Goal: Task Accomplishment & Management: Use online tool/utility

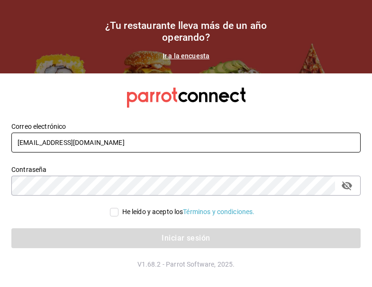
drag, startPoint x: 35, startPoint y: 147, endPoint x: 32, endPoint y: 157, distance: 10.2
click at [35, 147] on input "[EMAIL_ADDRESS][DOMAIN_NAME]" at bounding box center [186, 143] width 350 height 20
type input "gm@peace.com"
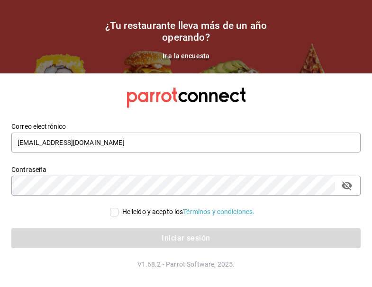
click at [116, 214] on input "He leído y acepto los Términos y condiciones." at bounding box center [114, 212] width 9 height 9
checkbox input "true"
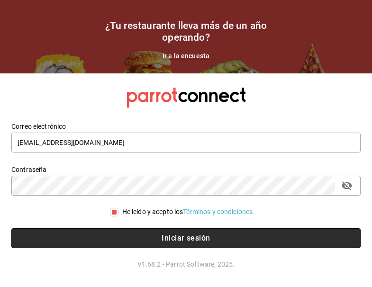
click at [136, 233] on button "Iniciar sesión" at bounding box center [186, 239] width 350 height 20
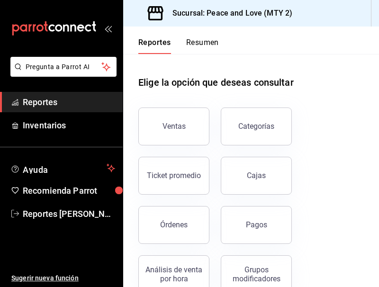
scroll to position [130, 0]
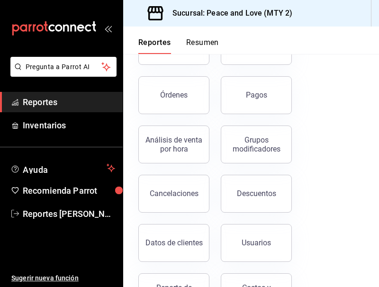
click at [230, 240] on button "Usuarios" at bounding box center [256, 243] width 71 height 38
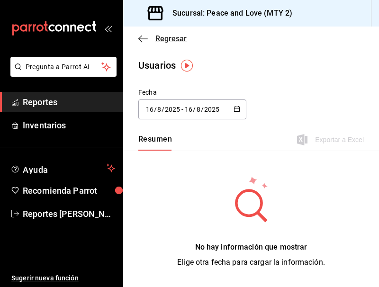
click at [166, 37] on span "Regresar" at bounding box center [171, 38] width 31 height 9
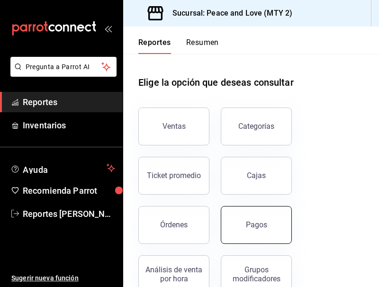
click at [254, 216] on button "Pagos" at bounding box center [256, 225] width 71 height 38
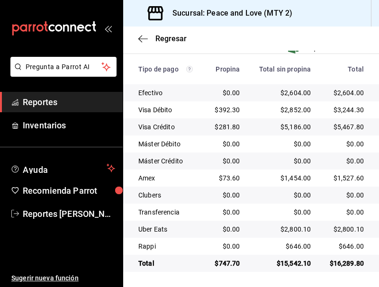
scroll to position [260, 0]
drag, startPoint x: 356, startPoint y: 39, endPoint x: 302, endPoint y: 49, distance: 54.9
click at [356, 39] on div "Regresar" at bounding box center [251, 39] width 256 height 24
click at [173, 38] on span "Regresar" at bounding box center [171, 38] width 31 height 9
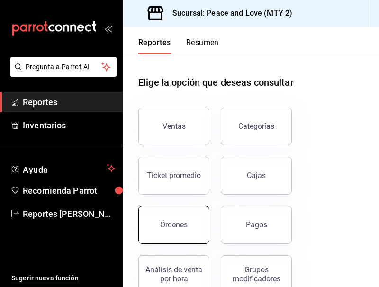
click at [193, 235] on button "Órdenes" at bounding box center [173, 225] width 71 height 38
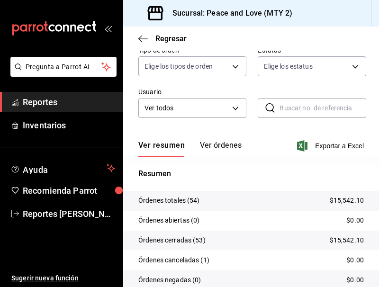
scroll to position [135, 0]
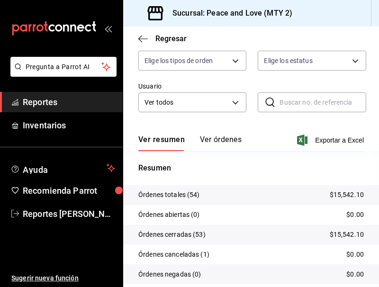
click at [314, 34] on div "Regresar" at bounding box center [251, 39] width 256 height 24
click at [169, 37] on span "Regresar" at bounding box center [171, 38] width 31 height 9
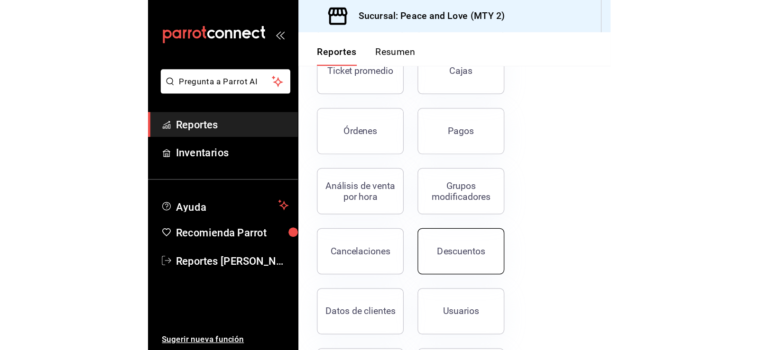
scroll to position [119, 0]
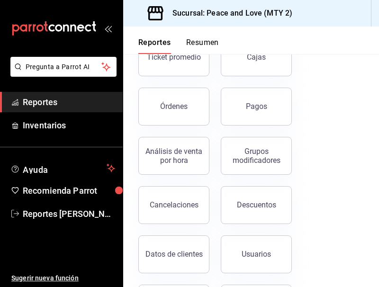
click at [165, 211] on button "Cancelaciones" at bounding box center [173, 205] width 71 height 38
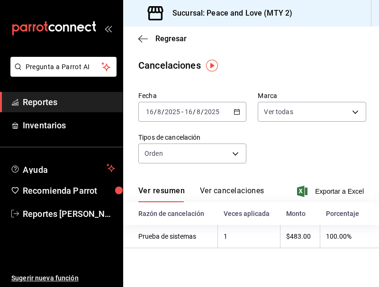
click at [241, 190] on button "Ver cancelaciones" at bounding box center [232, 194] width 64 height 16
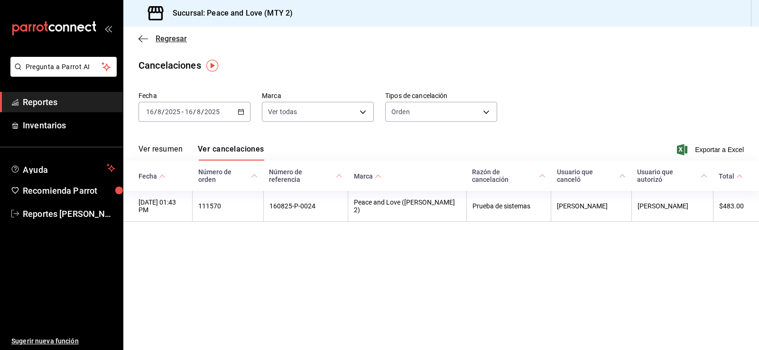
click at [183, 42] on span "Regresar" at bounding box center [171, 38] width 31 height 9
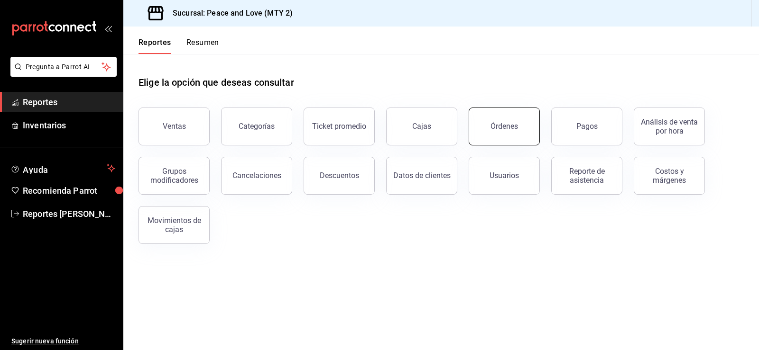
click at [379, 129] on div "Órdenes" at bounding box center [504, 126] width 28 height 9
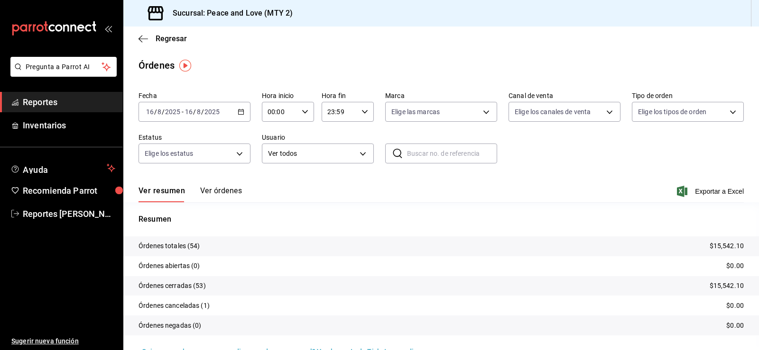
click at [224, 194] on button "Ver órdenes" at bounding box center [221, 194] width 42 height 16
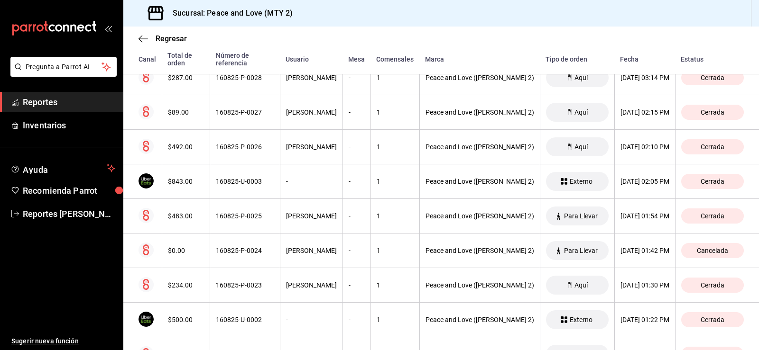
scroll to position [920, 0]
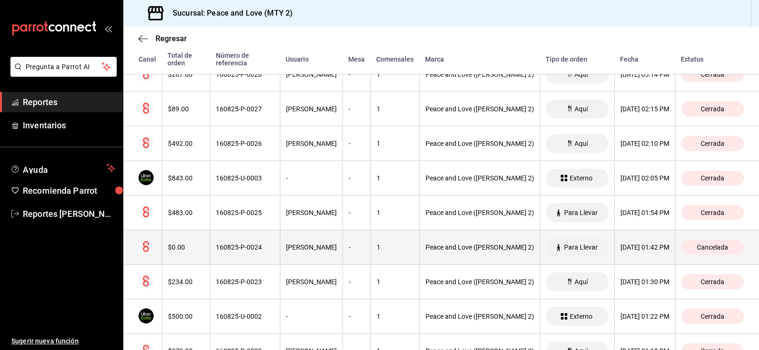
click at [379, 248] on div "[DATE] 01:42 PM" at bounding box center [644, 248] width 49 height 8
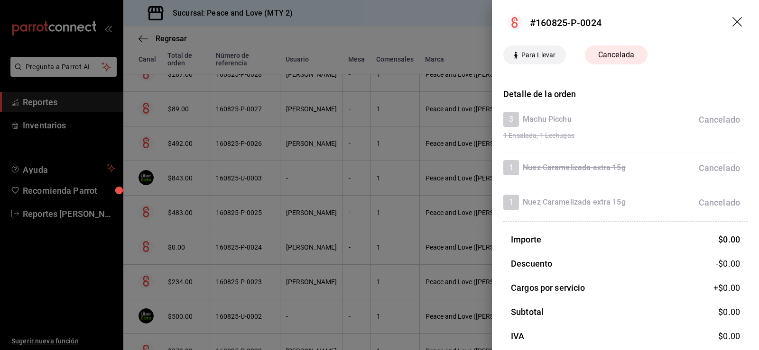
drag, startPoint x: 242, startPoint y: 225, endPoint x: 239, endPoint y: 217, distance: 8.9
click at [242, 225] on div at bounding box center [379, 175] width 759 height 350
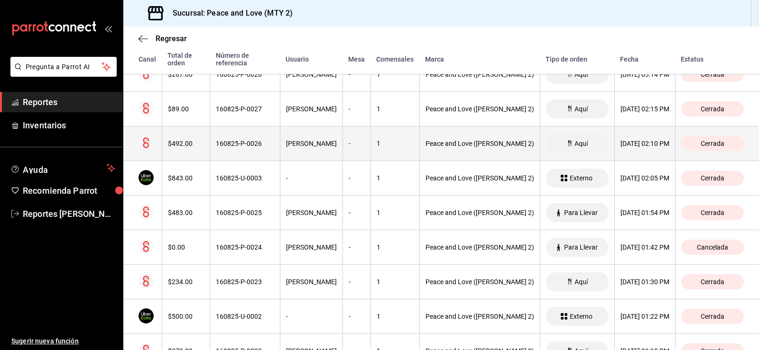
click at [240, 154] on th "160825-P-0026" at bounding box center [245, 144] width 70 height 35
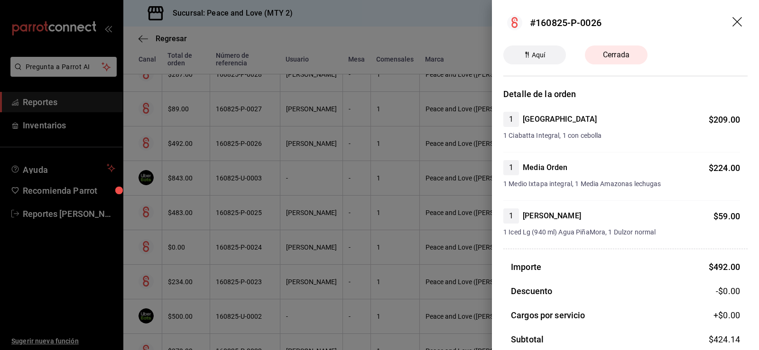
click at [240, 154] on div at bounding box center [379, 175] width 759 height 350
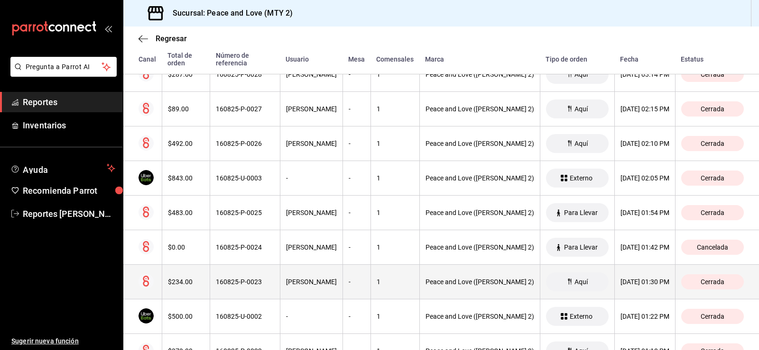
click at [280, 268] on th "[PERSON_NAME]" at bounding box center [311, 282] width 63 height 35
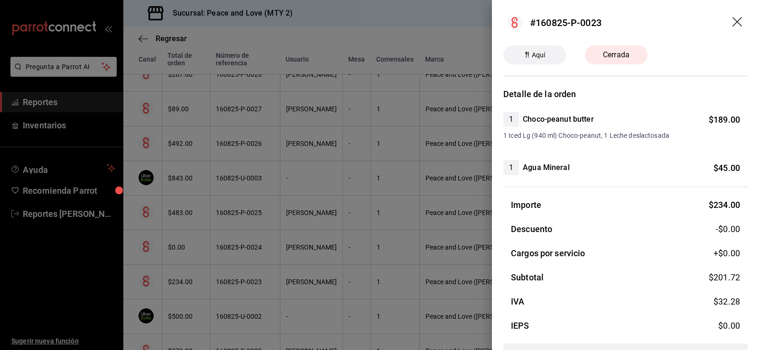
click at [258, 268] on div at bounding box center [379, 175] width 759 height 350
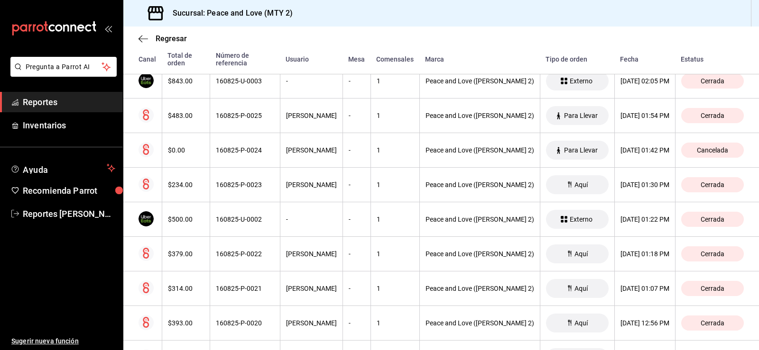
scroll to position [1040, 0]
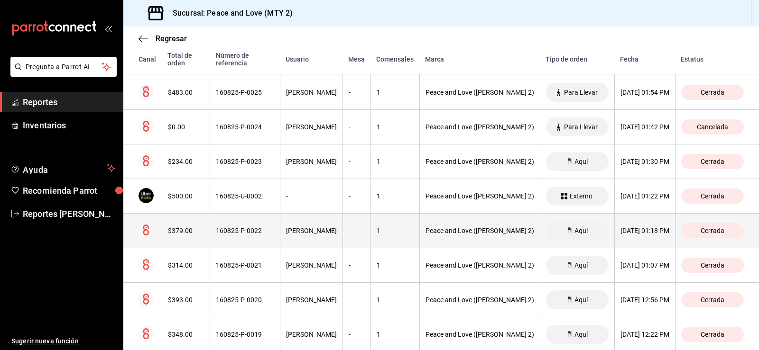
click at [370, 224] on th "-" at bounding box center [356, 231] width 28 height 35
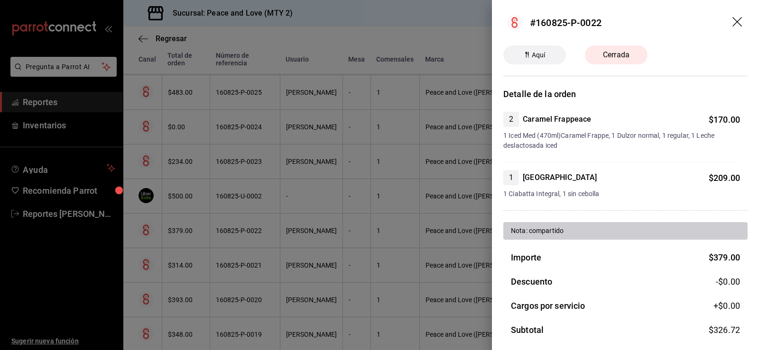
click at [377, 224] on div at bounding box center [379, 175] width 759 height 350
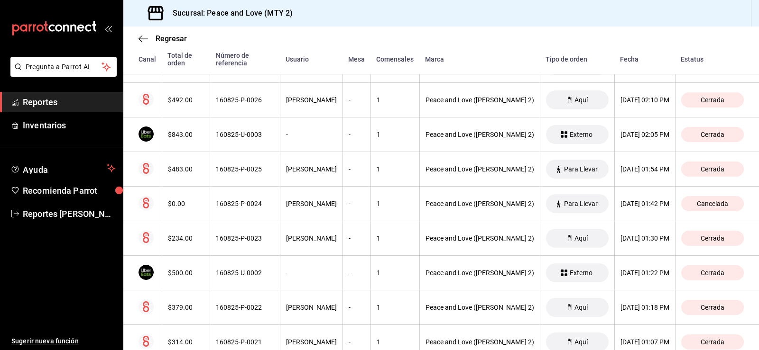
scroll to position [813, 0]
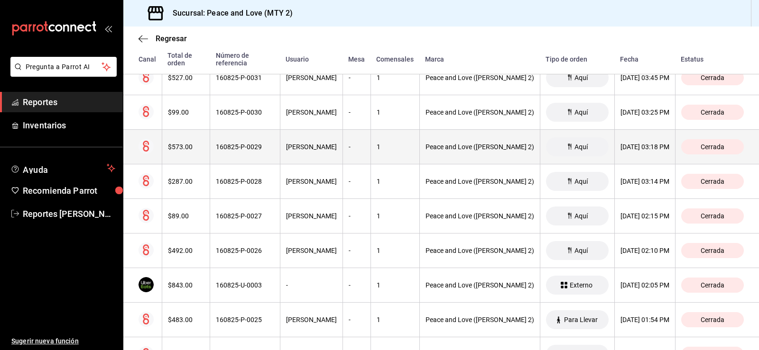
click at [379, 161] on th "1" at bounding box center [394, 147] width 49 height 35
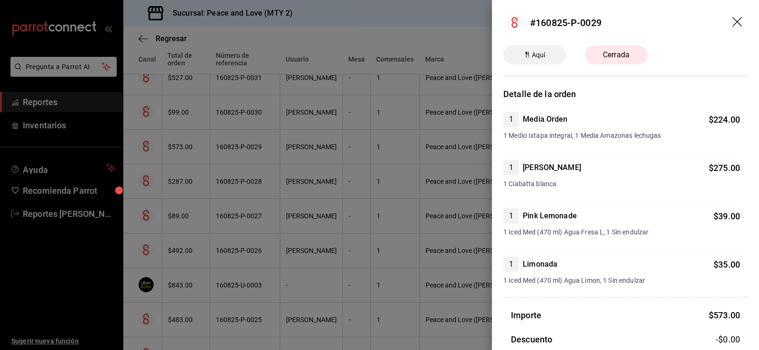
click at [379, 161] on div at bounding box center [379, 175] width 759 height 350
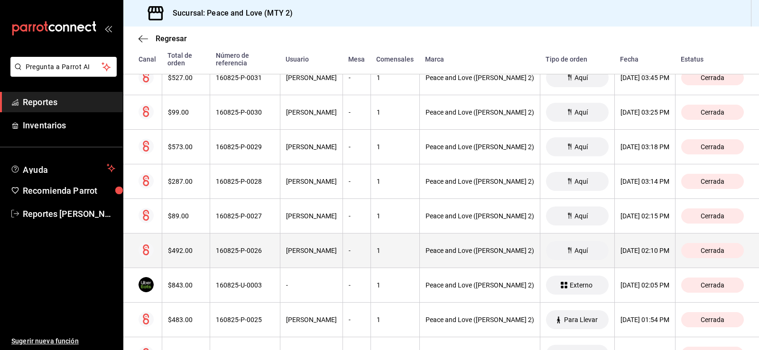
click at [367, 247] on th "-" at bounding box center [356, 251] width 28 height 35
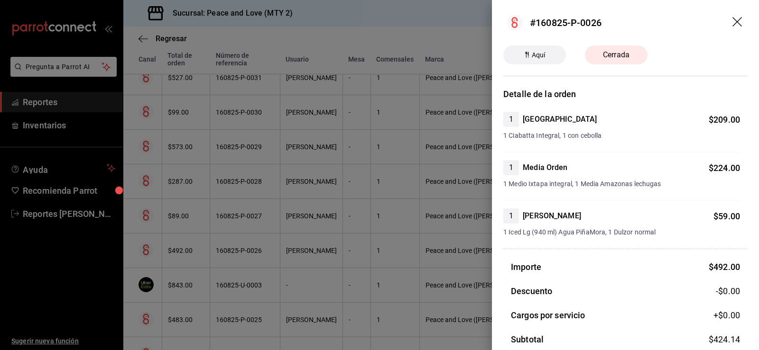
click at [367, 247] on div at bounding box center [379, 175] width 759 height 350
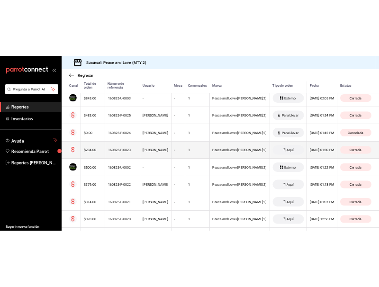
scroll to position [1017, 0]
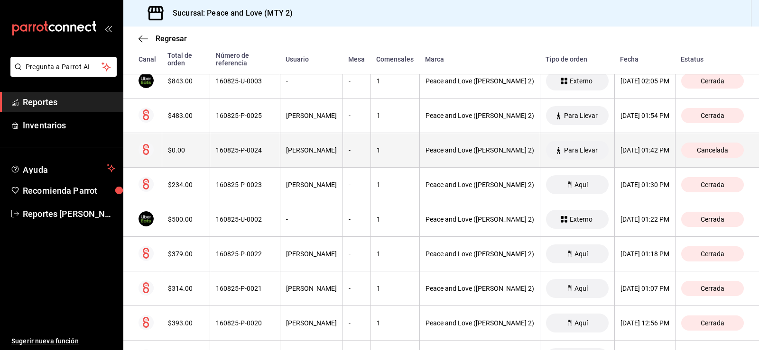
click at [379, 154] on div "Peace and Love ([PERSON_NAME] 2)" at bounding box center [479, 151] width 109 height 8
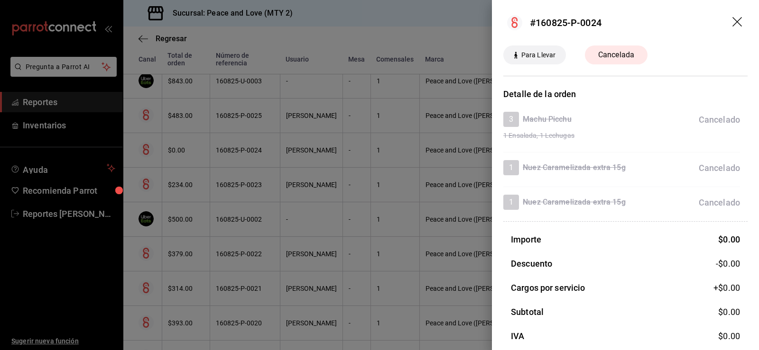
click at [368, 146] on div at bounding box center [379, 175] width 759 height 350
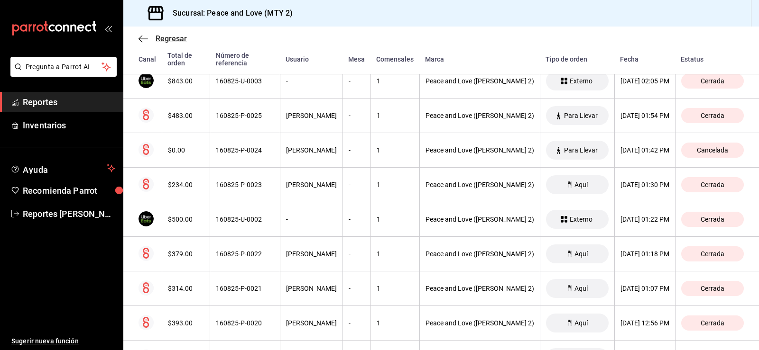
click at [156, 35] on span "Regresar" at bounding box center [171, 38] width 31 height 9
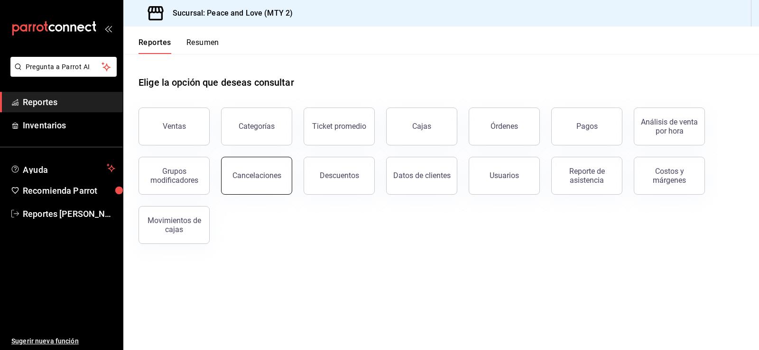
click at [262, 174] on div "Cancelaciones" at bounding box center [256, 175] width 49 height 9
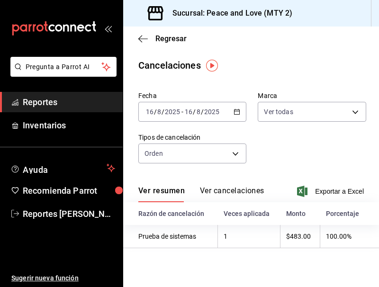
click at [164, 34] on div "Regresar" at bounding box center [251, 39] width 256 height 24
click at [163, 39] on span "Regresar" at bounding box center [171, 38] width 31 height 9
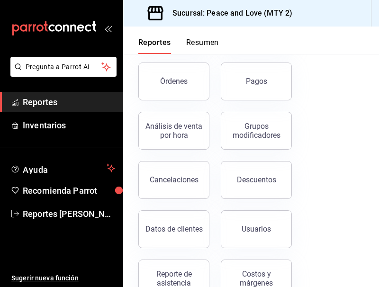
scroll to position [146, 0]
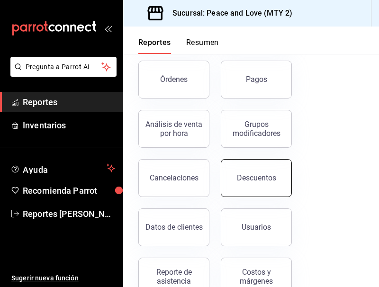
click at [251, 182] on div "Descuentos" at bounding box center [256, 178] width 39 height 9
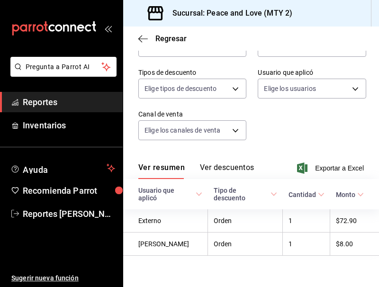
scroll to position [82, 0]
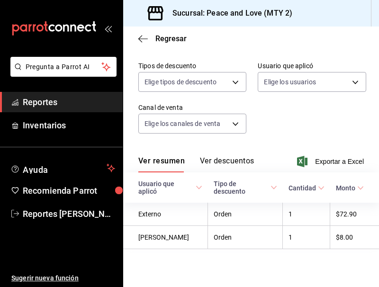
click at [217, 41] on div "Regresar" at bounding box center [251, 39] width 256 height 24
click at [167, 39] on span "Regresar" at bounding box center [171, 38] width 31 height 9
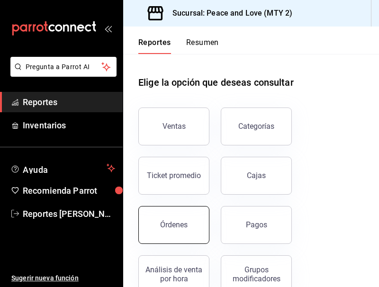
click at [171, 216] on button "Órdenes" at bounding box center [173, 225] width 71 height 38
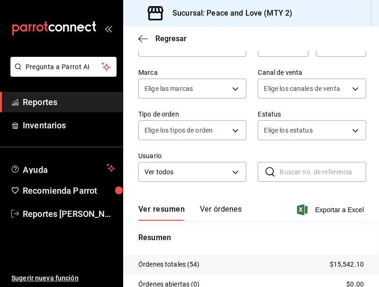
scroll to position [69, 0]
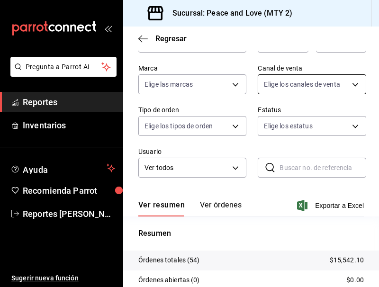
click at [309, 88] on body "Pregunta a Parrot AI Reportes Inventarios Ayuda Recomienda Parrot Reportes [PER…" at bounding box center [189, 143] width 379 height 287
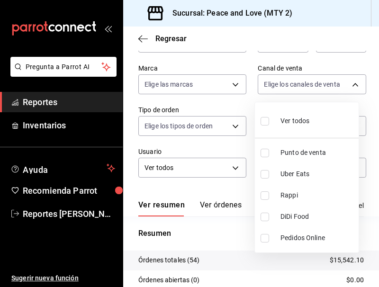
click at [266, 172] on input "checkbox" at bounding box center [265, 174] width 9 height 9
checkbox input "true"
type input "UBER_EATS"
drag, startPoint x: 266, startPoint y: 176, endPoint x: 267, endPoint y: 184, distance: 7.7
click at [266, 176] on input "checkbox" at bounding box center [265, 174] width 9 height 9
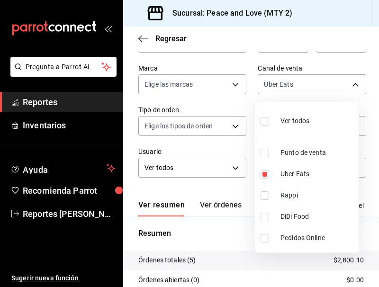
checkbox input "false"
click at [269, 193] on label at bounding box center [267, 196] width 12 height 9
click at [269, 193] on input "checkbox" at bounding box center [265, 196] width 9 height 9
checkbox input "false"
click at [267, 194] on input "checkbox" at bounding box center [265, 196] width 9 height 9
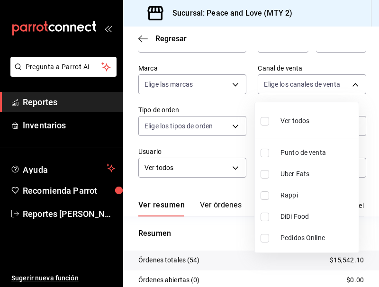
checkbox input "true"
type input "RAPPI"
drag, startPoint x: 324, startPoint y: 30, endPoint x: 327, endPoint y: 25, distance: 5.7
click at [324, 30] on div at bounding box center [189, 143] width 379 height 287
